Goal: Transaction & Acquisition: Purchase product/service

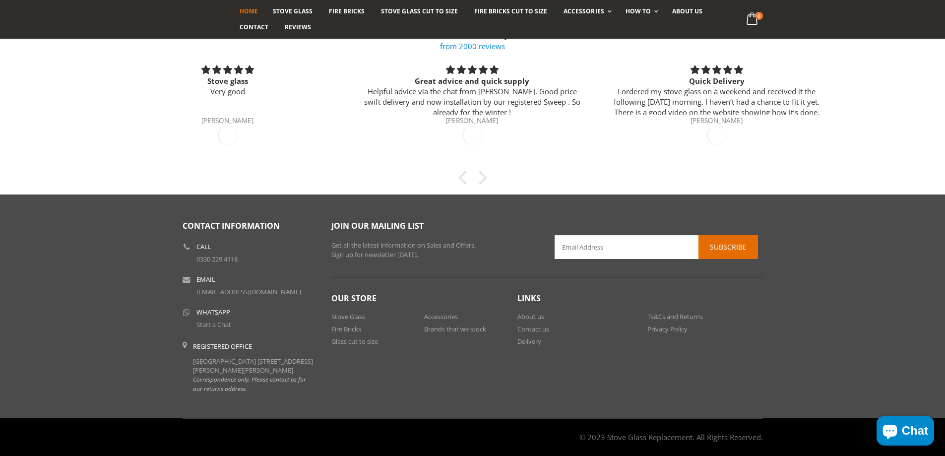
scroll to position [758, 0]
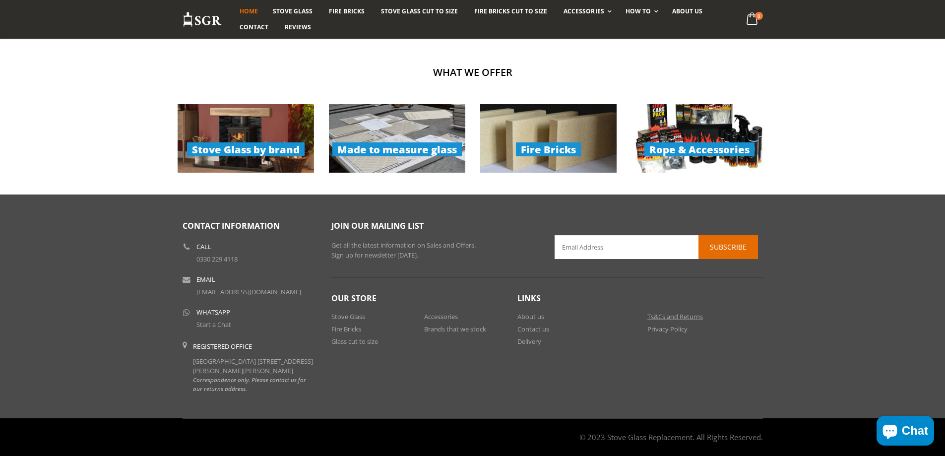
click at [681, 312] on link "Ts&Cs and Returns" at bounding box center [676, 316] width 56 height 9
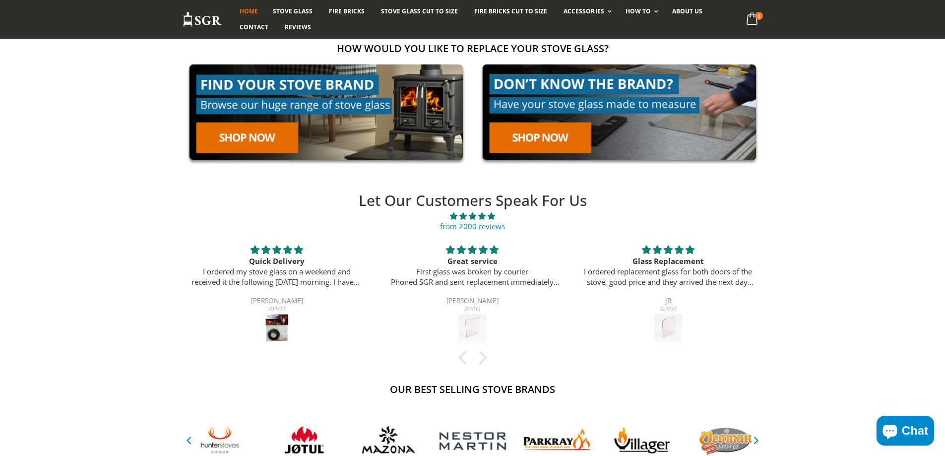
scroll to position [212, 0]
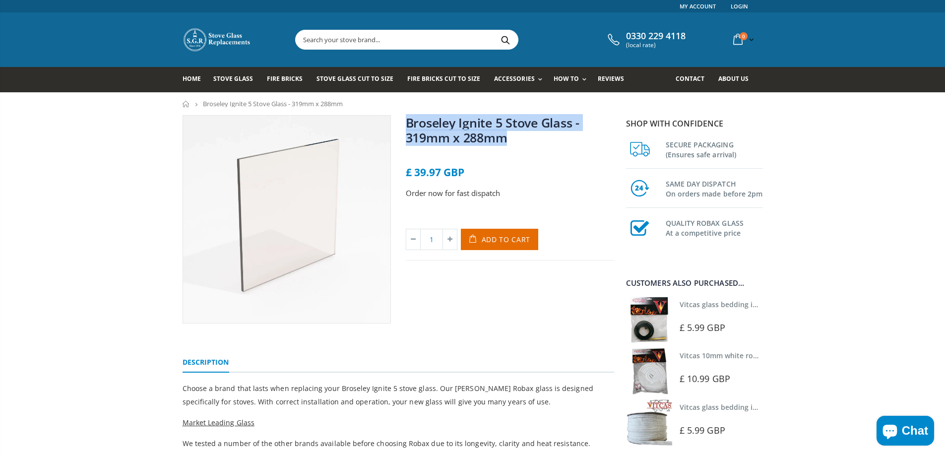
drag, startPoint x: 509, startPoint y: 144, endPoint x: 405, endPoint y: 124, distance: 105.2
click at [406, 124] on h1 "Broseley Ignite 5 Stove Glass - 319mm x 288mm" at bounding box center [510, 132] width 208 height 34
copy link "Broseley Ignite 5 Stove Glass - 319mm x 288mm"
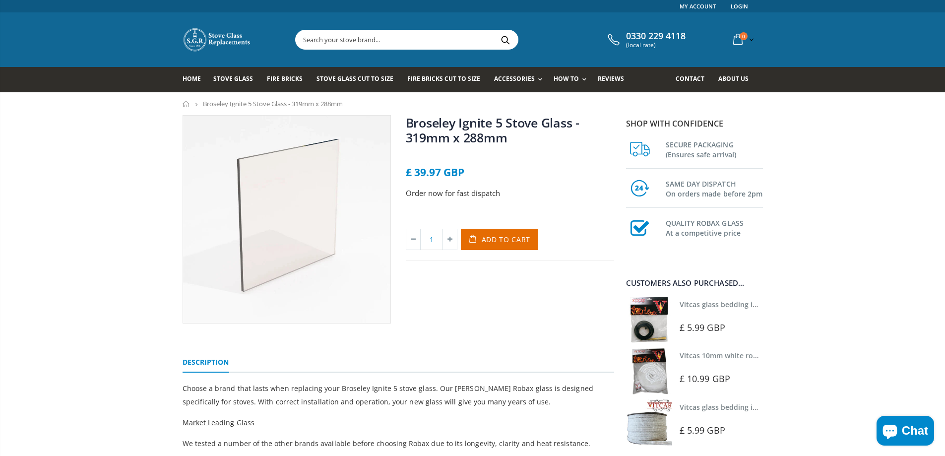
click at [461, 160] on div at bounding box center [510, 155] width 208 height 10
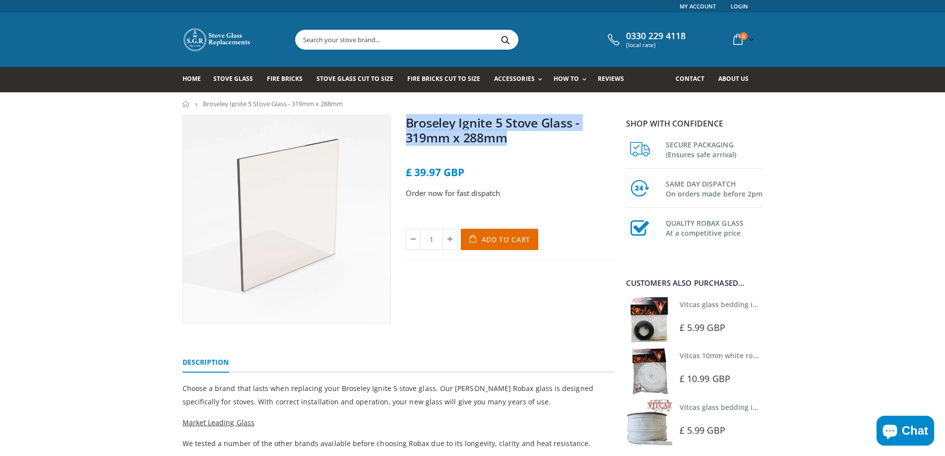
drag, startPoint x: 507, startPoint y: 143, endPoint x: 408, endPoint y: 125, distance: 99.9
click at [408, 125] on h1 "Broseley Ignite 5 Stove Glass - 319mm x 288mm" at bounding box center [510, 132] width 208 height 34
copy link "Broseley Ignite 5 Stove Glass - 319mm x 288mm"
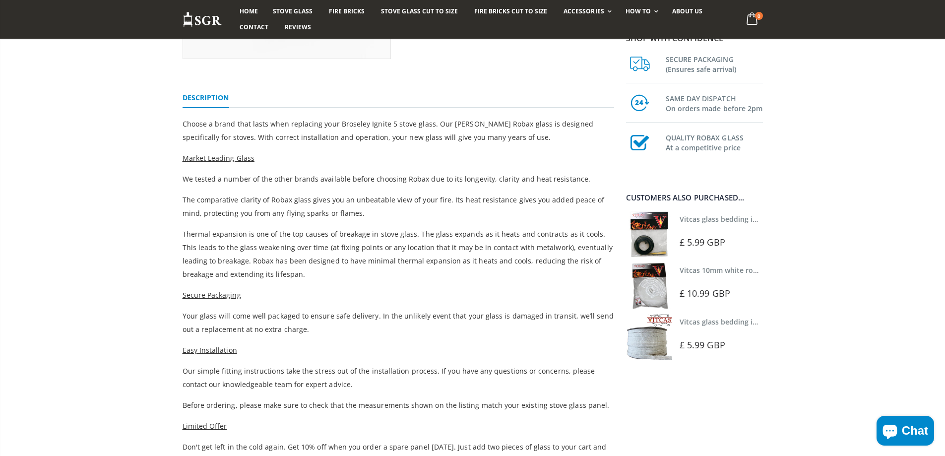
scroll to position [248, 0]
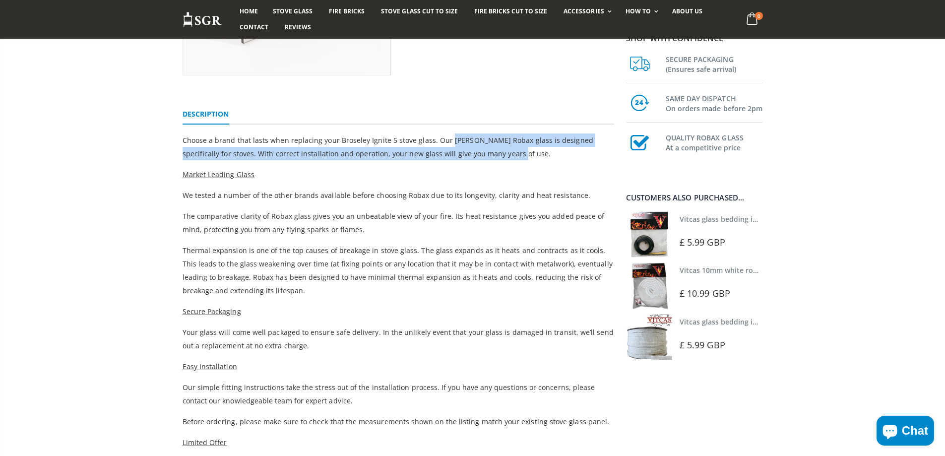
drag, startPoint x: 446, startPoint y: 140, endPoint x: 501, endPoint y: 153, distance: 56.9
click at [501, 153] on p "Choose a brand that lasts when replacing your Broseley Ignite 5 stove glass. Ou…" at bounding box center [399, 146] width 432 height 27
copy span "Schott Robax glass is designed specifically for stoves. With correct installati…"
